Goal: Browse casually: Explore the website without a specific task or goal

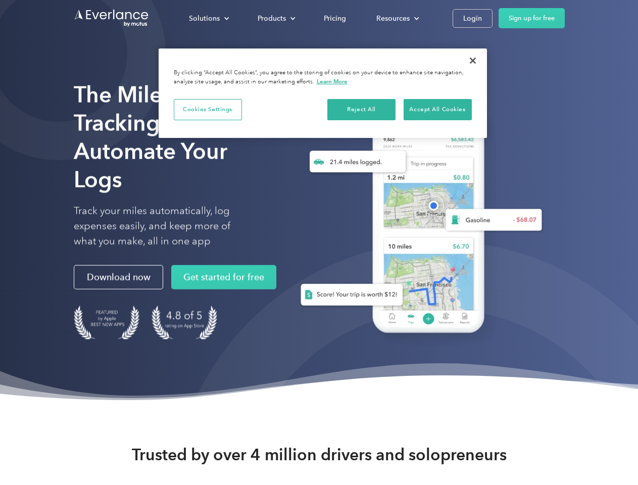
click at [209, 18] on div "Solutions" at bounding box center [204, 18] width 31 height 13
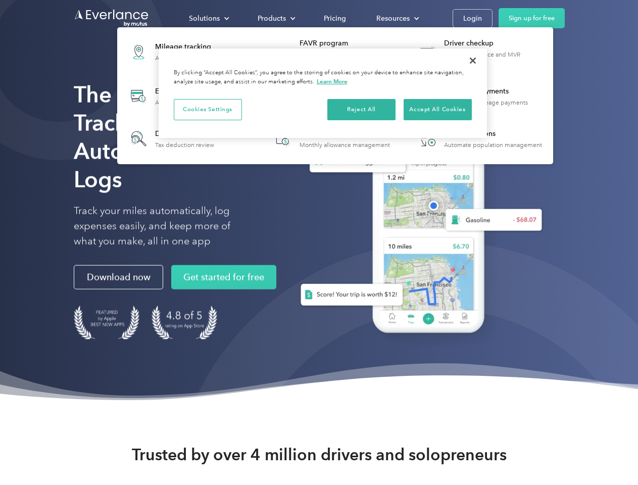
click at [275, 18] on div "Products" at bounding box center [272, 18] width 28 height 13
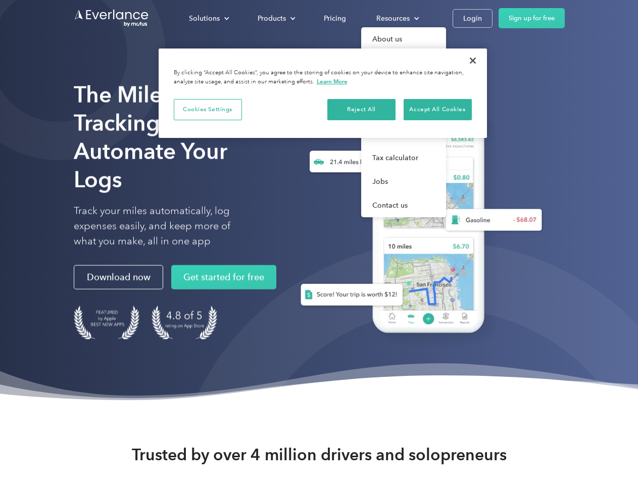
click at [397, 18] on div "Resources" at bounding box center [393, 18] width 33 height 13
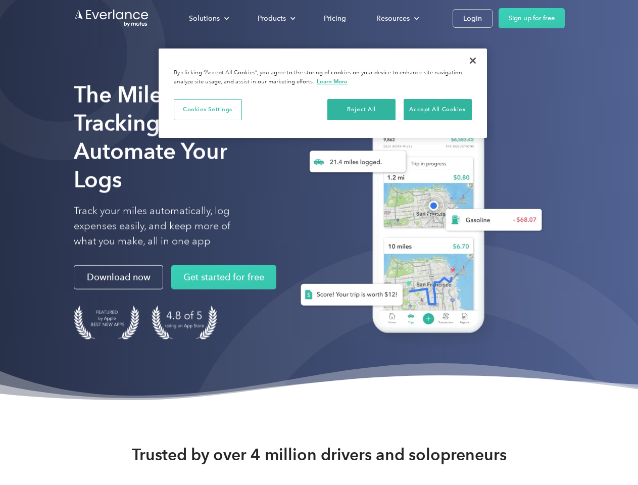
click at [208, 109] on button "Cookies Settings" at bounding box center [208, 109] width 68 height 21
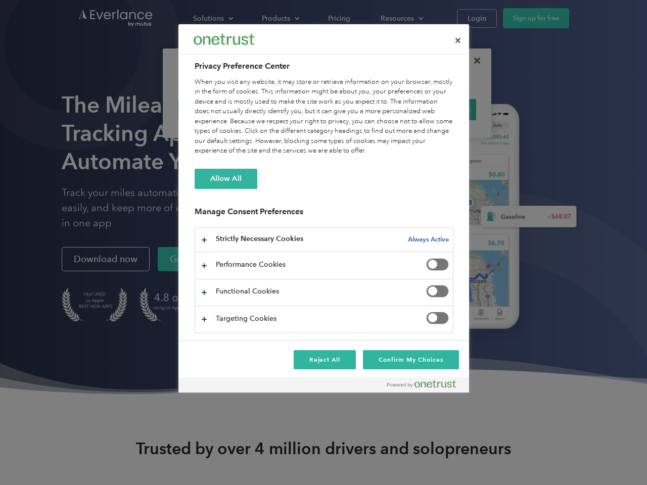
click at [362, 109] on div "When you visit any website, it may store or retrieve information on your browse…" at bounding box center [324, 116] width 259 height 79
click at [438, 109] on div "When you visit any website, it may store or retrieve information on your browse…" at bounding box center [324, 116] width 259 height 79
click at [473, 61] on div at bounding box center [323, 242] width 647 height 485
